Goal: Task Accomplishment & Management: Use online tool/utility

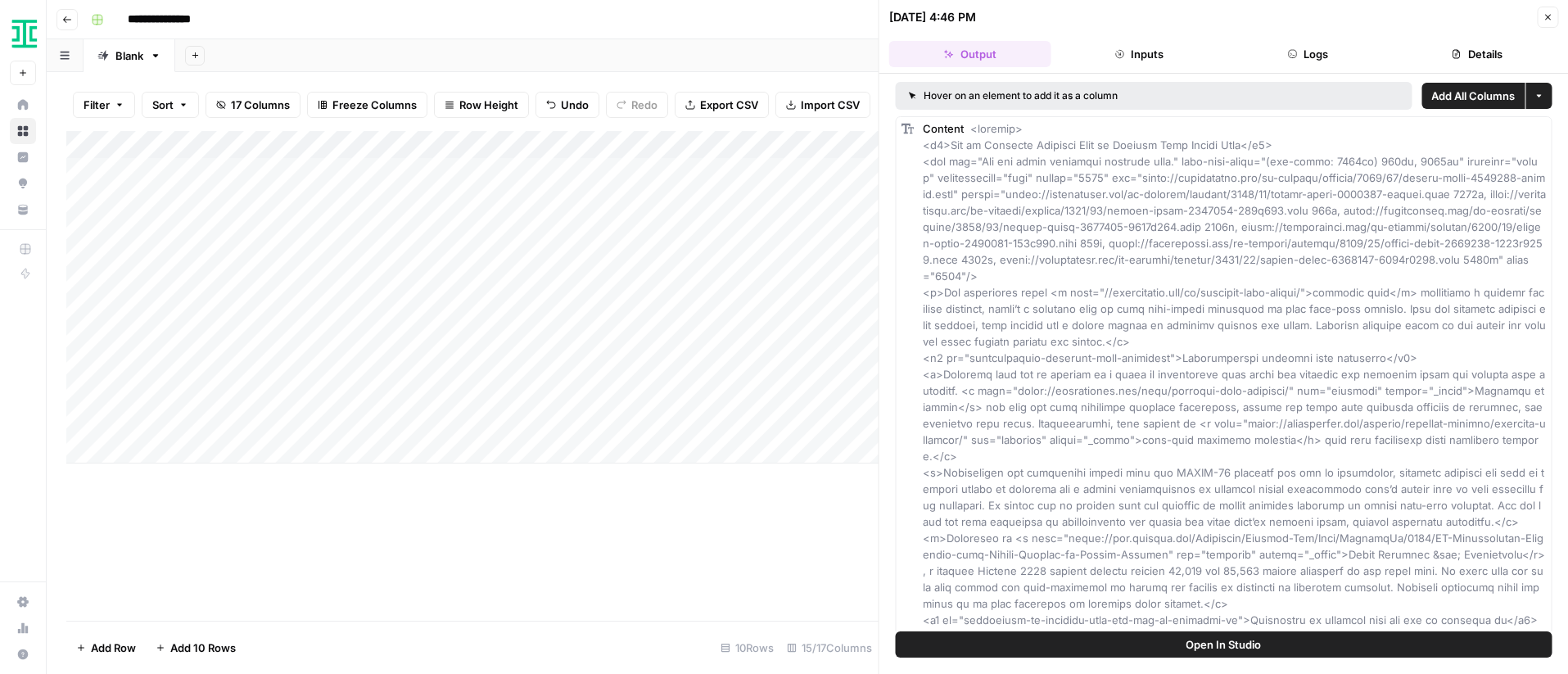
scroll to position [633, 0]
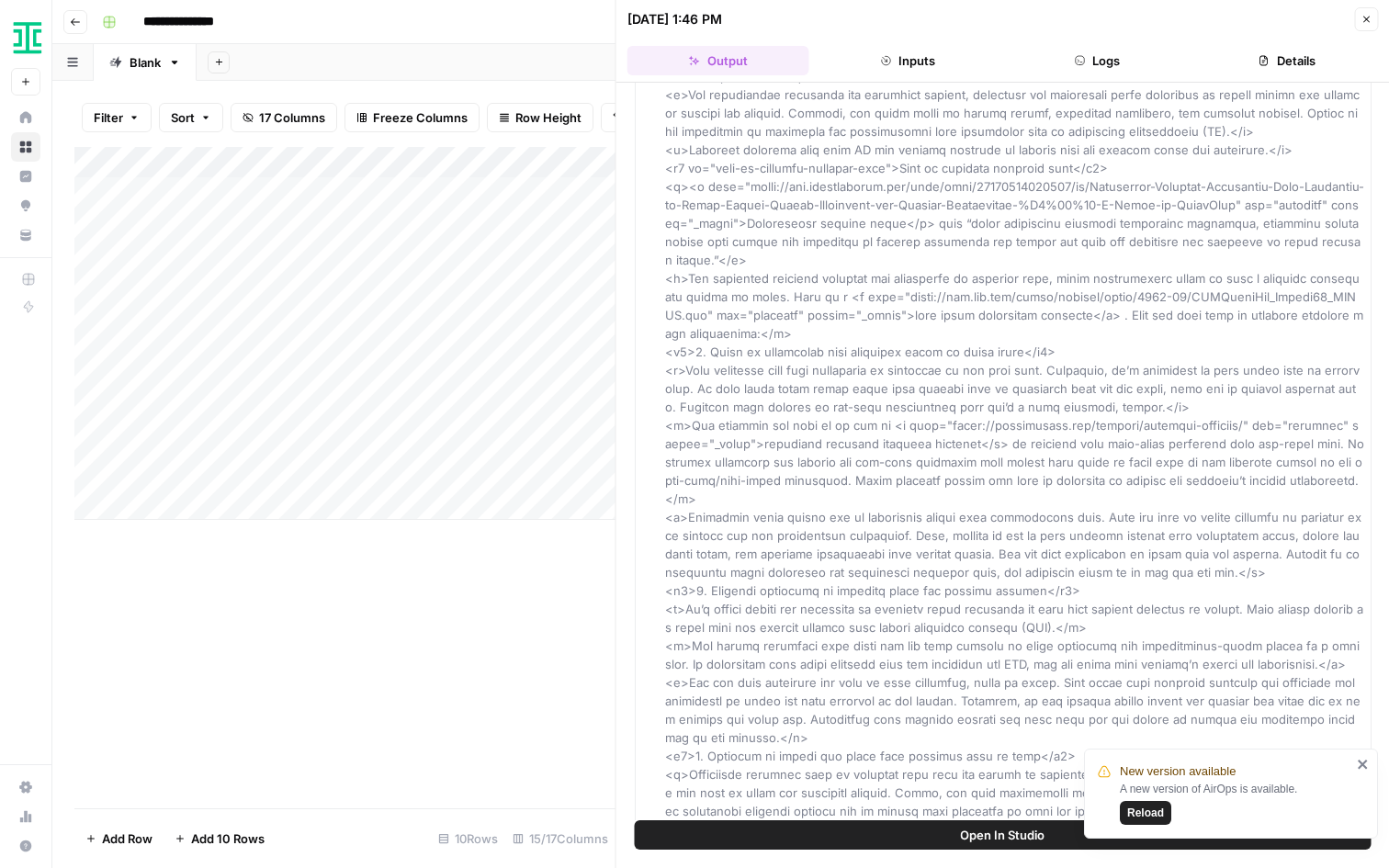
click at [1140, 755] on span "Reload" at bounding box center [1146, 812] width 37 height 17
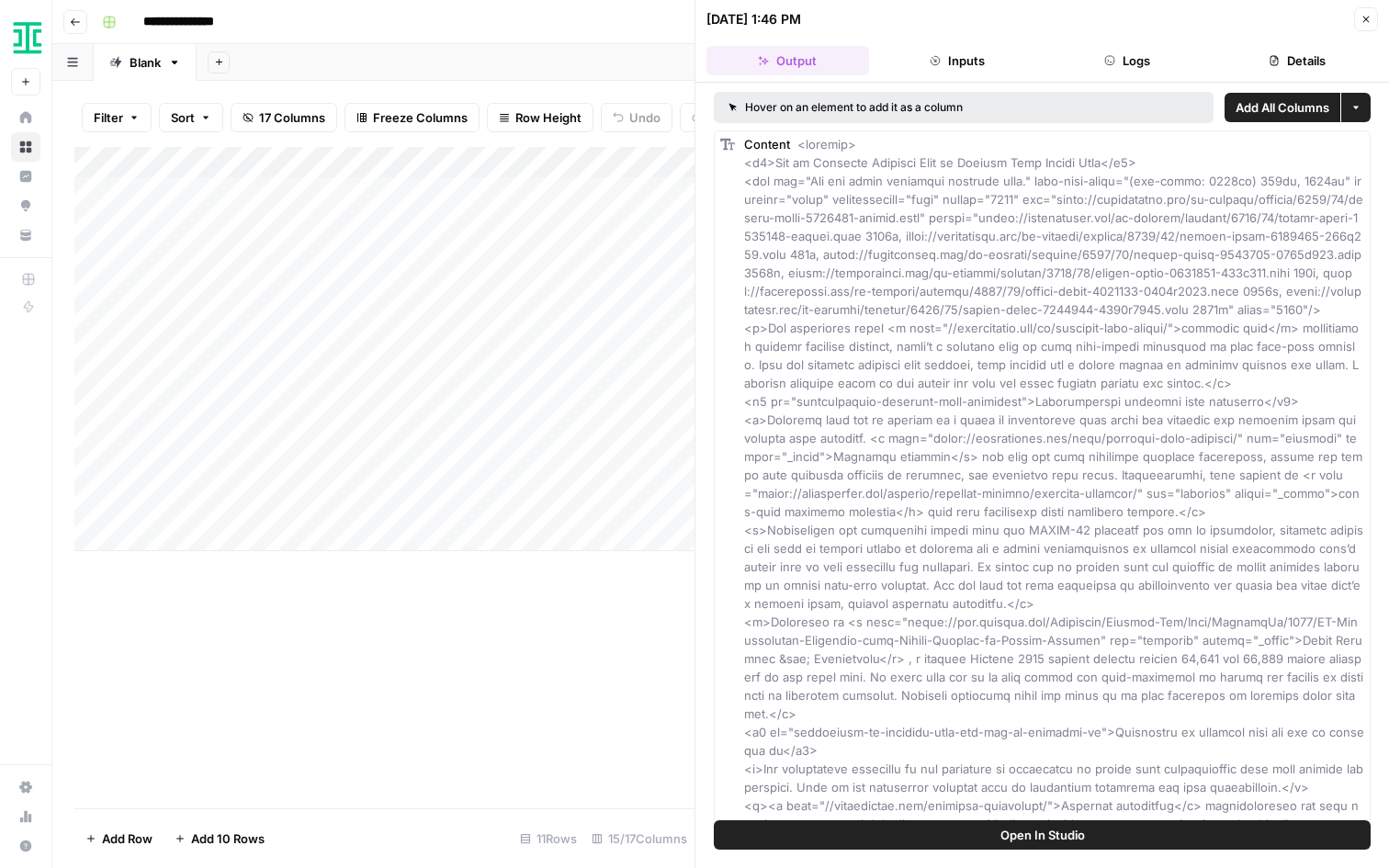
click at [1362, 17] on icon "button" at bounding box center [1366, 19] width 11 height 11
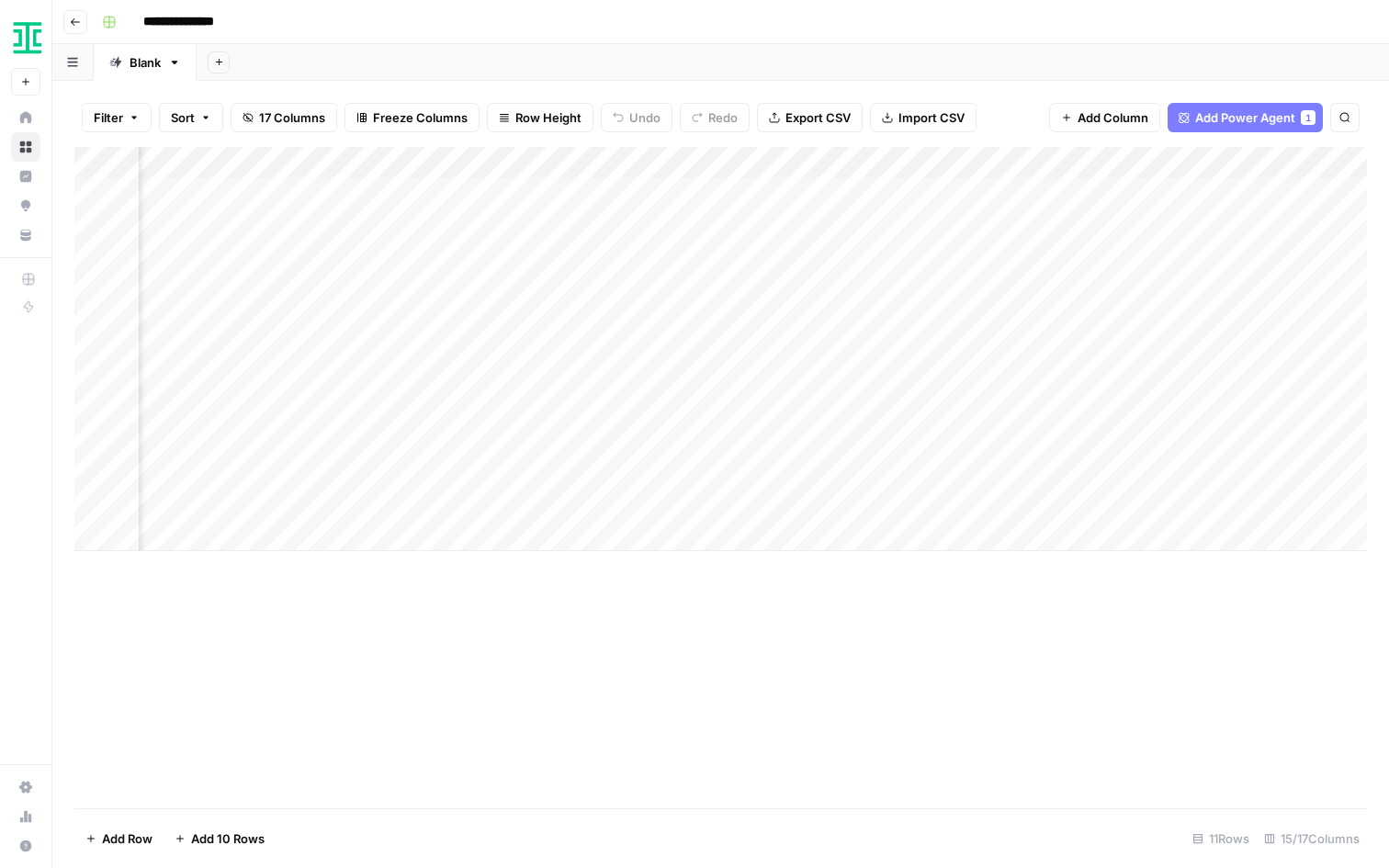
scroll to position [0, 1659]
click at [920, 408] on div "Add Column" at bounding box center [720, 349] width 1293 height 404
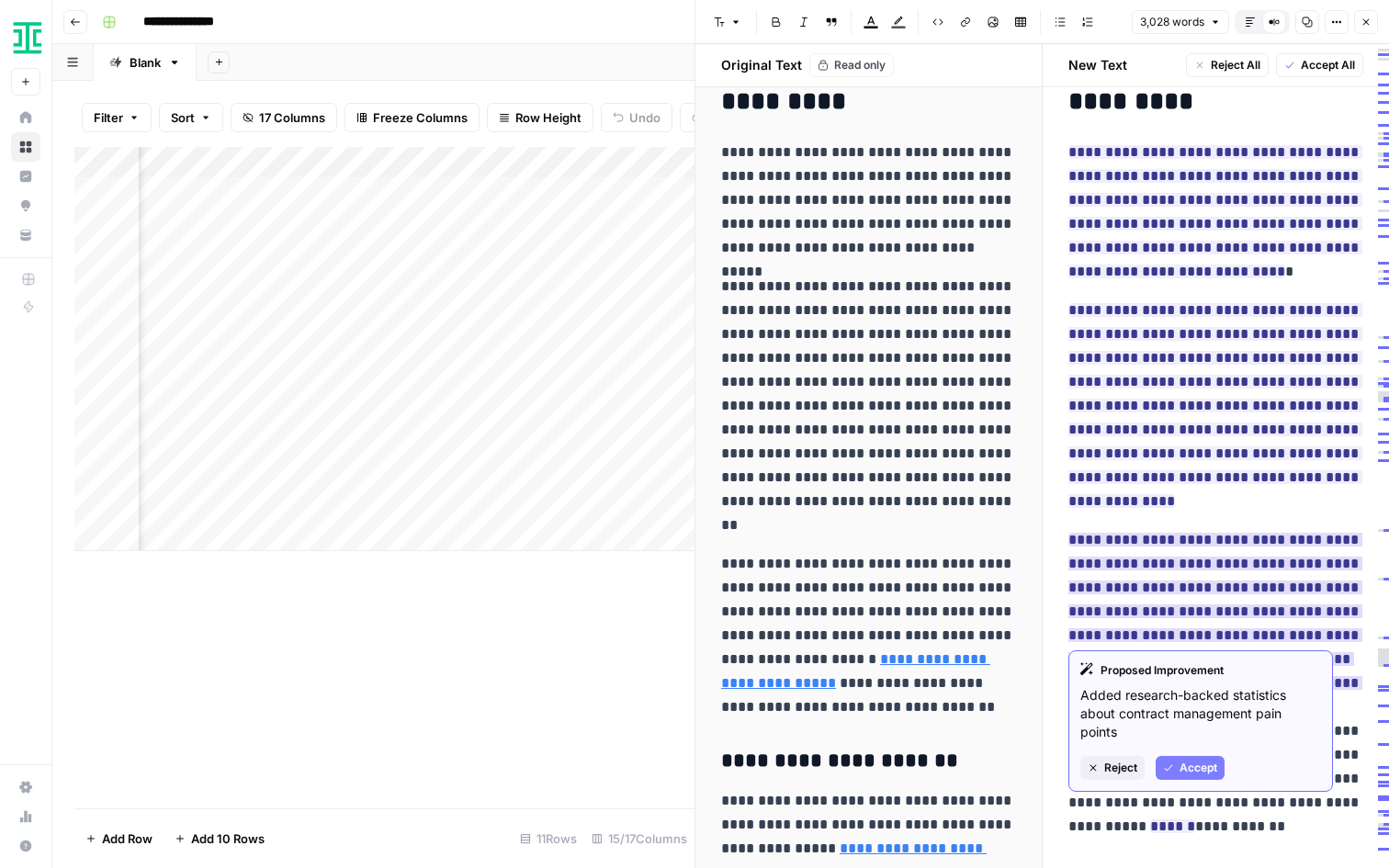
scroll to position [4726, 0]
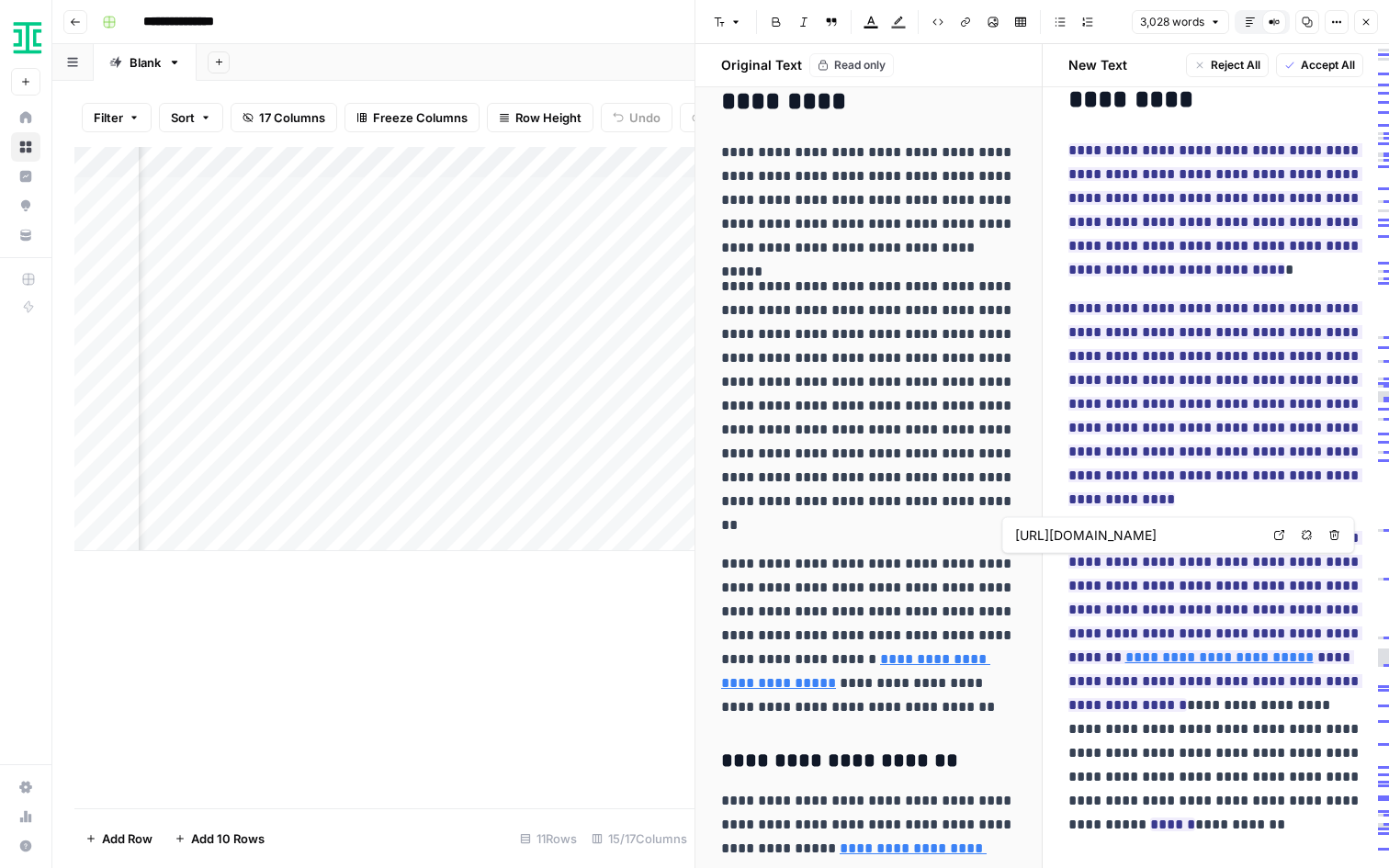
click at [1174, 538] on input "[URL][DOMAIN_NAME]" at bounding box center [1137, 535] width 244 height 19
click at [1279, 536] on body "**********" at bounding box center [694, 434] width 1389 height 868
